Goal: Navigation & Orientation: Understand site structure

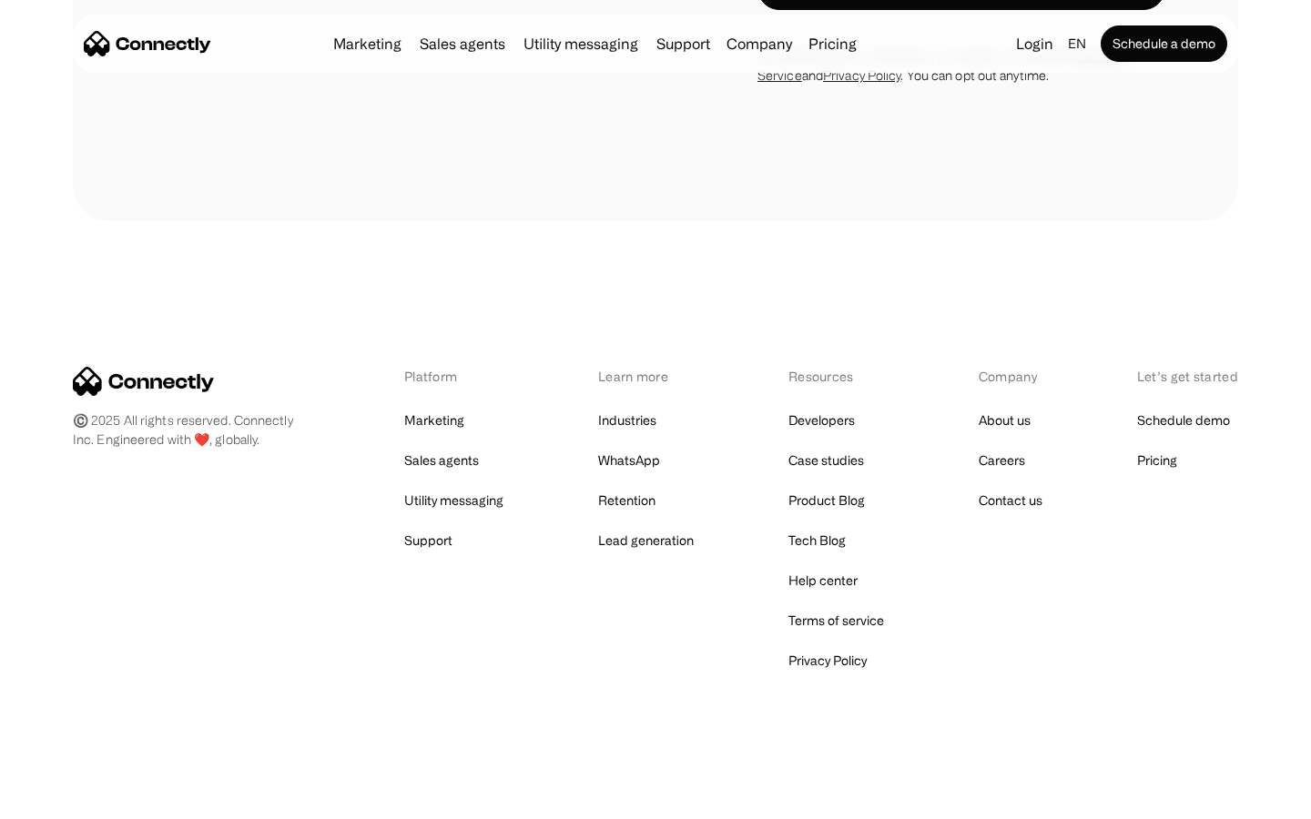
scroll to position [2668, 0]
